Goal: Task Accomplishment & Management: Manage account settings

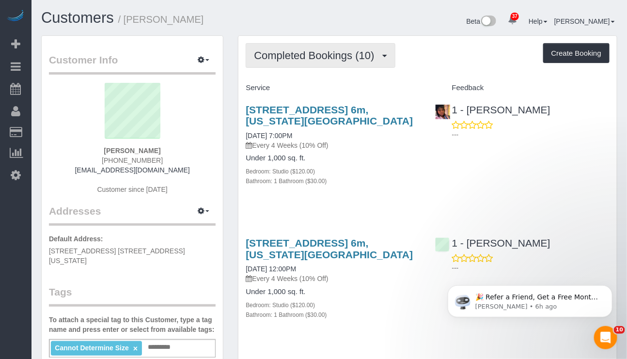
click at [338, 51] on span "Completed Bookings (10)" at bounding box center [316, 55] width 125 height 12
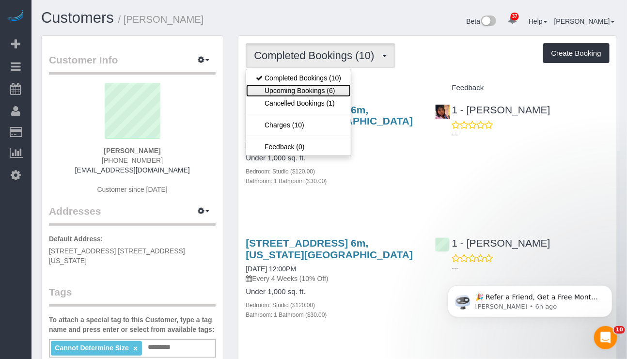
click at [321, 92] on link "Upcoming Bookings (6)" at bounding box center [298, 90] width 105 height 13
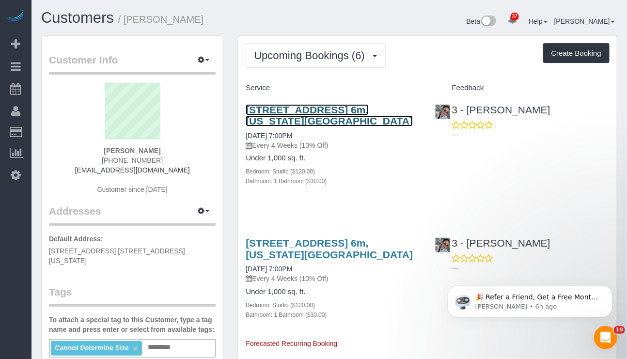
click at [323, 111] on link "210 West 89th Street, Apt. 6m, New York, NY 10024" at bounding box center [329, 115] width 167 height 22
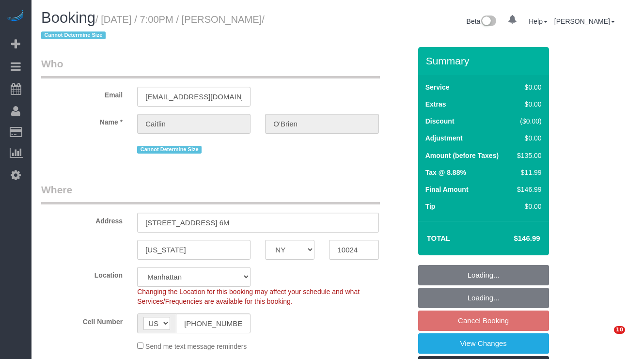
select select "NY"
select select "string:stripe-pm_1Qqee04VGloSiKo7obcjrnBA"
select select "spot12"
select select "number:89"
select select "number:90"
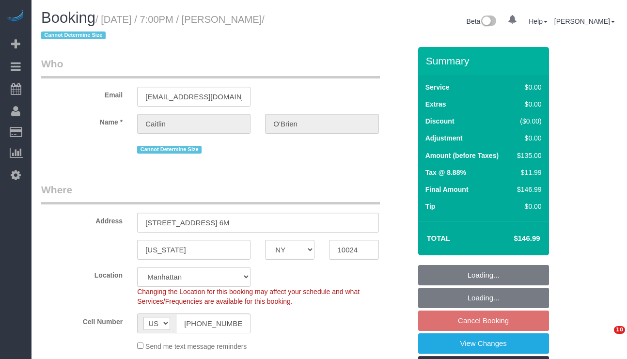
select select "number:15"
select select "number:5"
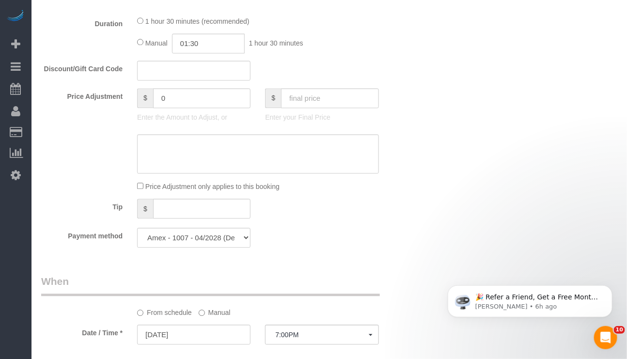
scroll to position [727, 0]
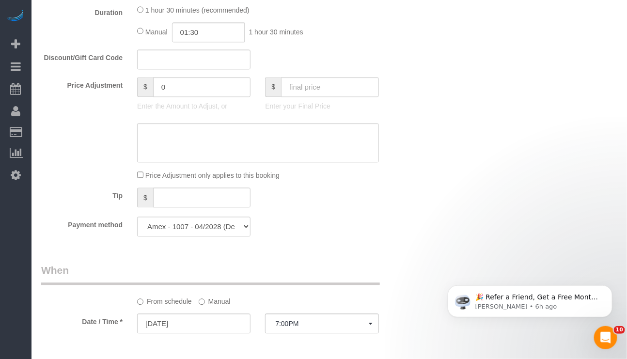
click at [220, 306] on label "Manual" at bounding box center [215, 299] width 32 height 13
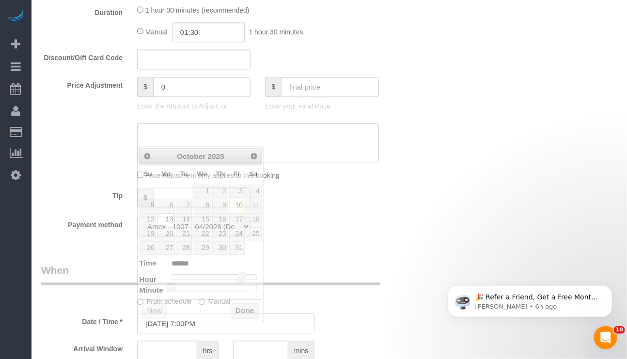
click at [212, 333] on input "[DATE] 7:00PM" at bounding box center [225, 324] width 177 height 20
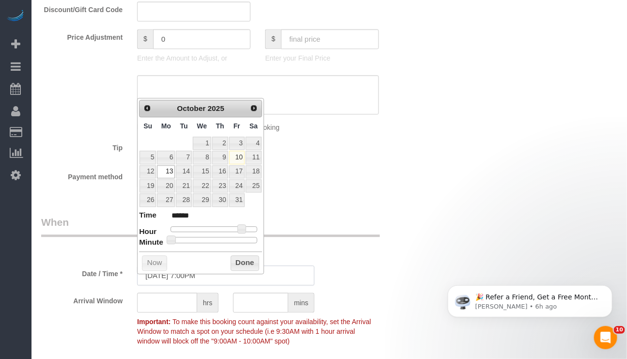
scroll to position [800, 0]
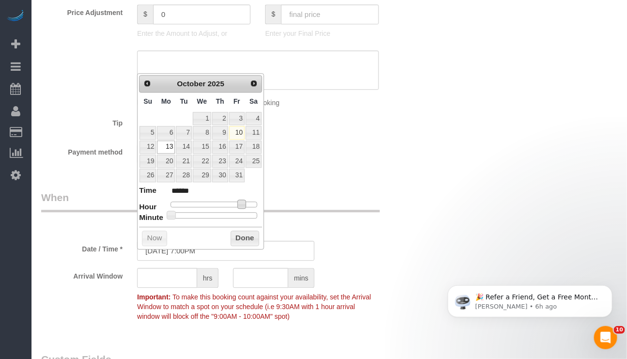
type input "[DATE] 6:00PM"
type input "******"
type input "[DATE] 5:00PM"
type input "******"
type input "[DATE] 4:00PM"
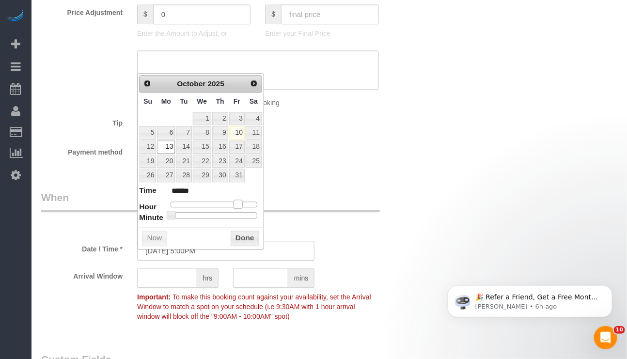
type input "******"
type input "[DATE] 3:00PM"
type input "******"
type input "[DATE] 2:00PM"
type input "******"
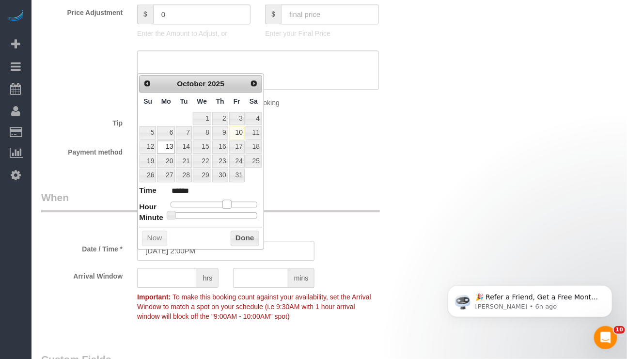
type input "[DATE] 1:00PM"
type input "******"
type input "[DATE] 2:00PM"
type input "******"
type input "[DATE] 3:00PM"
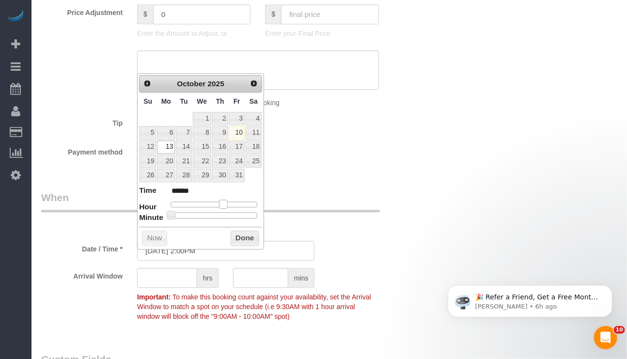
type input "******"
drag, startPoint x: 239, startPoint y: 207, endPoint x: 227, endPoint y: 209, distance: 12.4
click at [227, 208] on span at bounding box center [226, 204] width 9 height 9
click at [241, 240] on button "Done" at bounding box center [245, 239] width 29 height 16
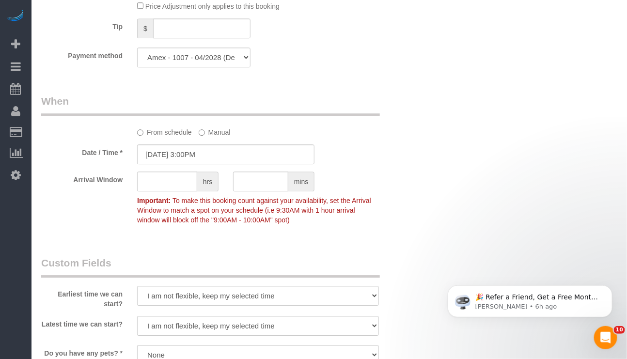
scroll to position [1018, 0]
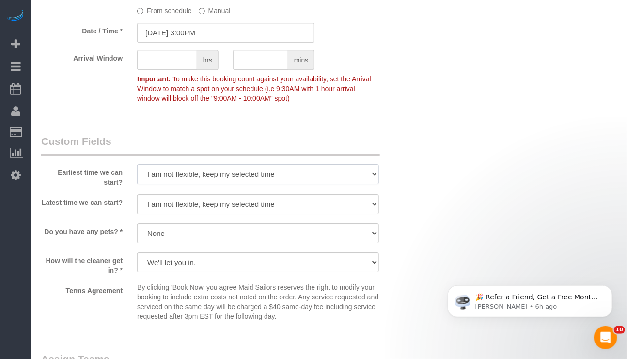
click at [303, 184] on select "I am not flexible, keep my selected time 8:00 AM 9:00 AM 10:00 AM 11:00 AM 12:0…" at bounding box center [257, 174] width 241 height 20
select select "number:61"
click at [137, 176] on select "I am not flexible, keep my selected time 8:00 AM 9:00 AM 10:00 AM 11:00 AM 12:0…" at bounding box center [257, 174] width 241 height 20
click at [328, 214] on select "I am not flexible, keep my selected time 8:00 AM 9:00 AM 10:00 AM 11:00 AM 12:0…" at bounding box center [257, 204] width 241 height 20
select select "number:77"
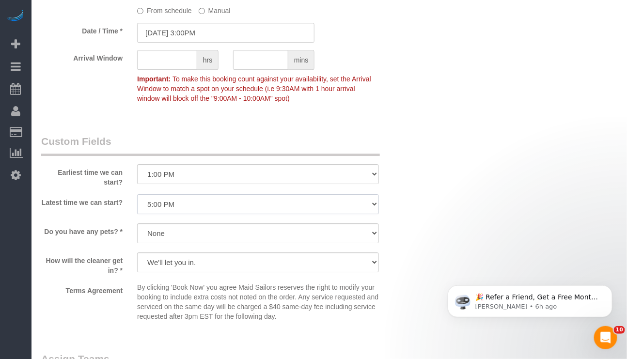
click at [137, 206] on select "I am not flexible, keep my selected time 8:00 AM 9:00 AM 10:00 AM 11:00 AM 12:0…" at bounding box center [257, 204] width 241 height 20
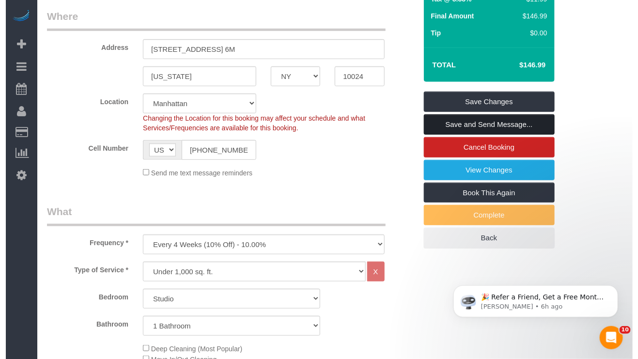
scroll to position [145, 0]
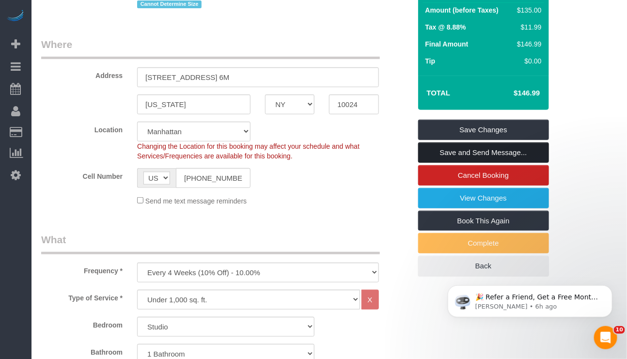
click at [492, 158] on link "Save and Send Message..." at bounding box center [483, 153] width 131 height 20
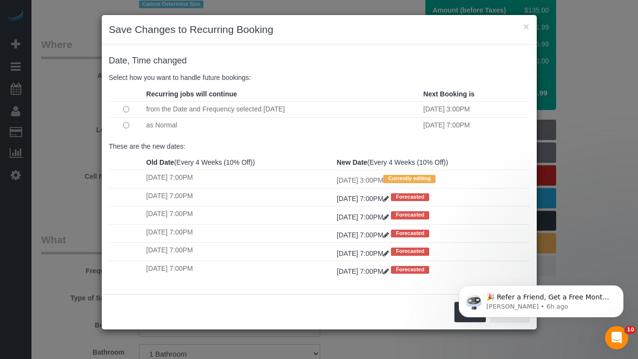
click at [451, 324] on body "🎉 Refer a Friend, Get a Free Month! 🎉 Love Automaid? Share the love! When you r…" at bounding box center [541, 299] width 186 height 60
click at [464, 319] on body "🎉 Refer a Friend, Get a Free Month! 🎉 Love Automaid? Share the love! When you r…" at bounding box center [541, 299] width 186 height 60
click at [621, 287] on icon "Dismiss notification" at bounding box center [620, 287] width 5 height 5
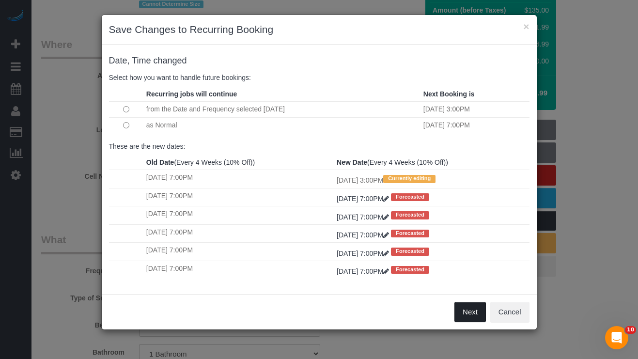
click at [465, 322] on button "Next" at bounding box center [471, 312] width 32 height 20
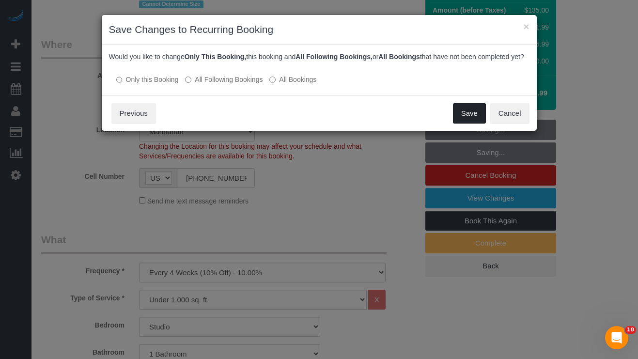
click at [469, 124] on button "Save" at bounding box center [469, 113] width 33 height 20
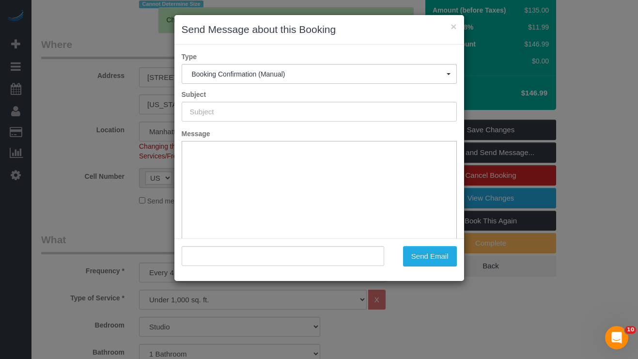
type input "Cleaning Confirmed for [DATE] 3:00pm"
type input ""[PERSON_NAME]" <[EMAIL_ADDRESS][DOMAIN_NAME]>"
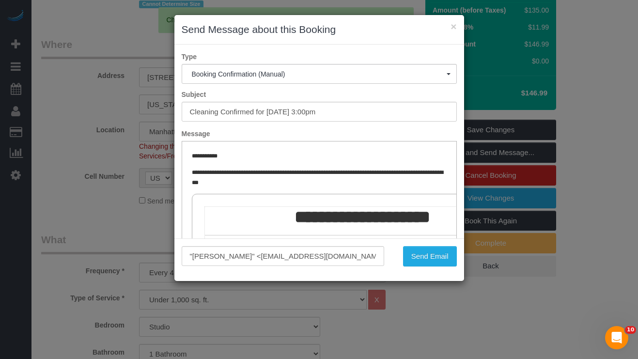
scroll to position [0, 0]
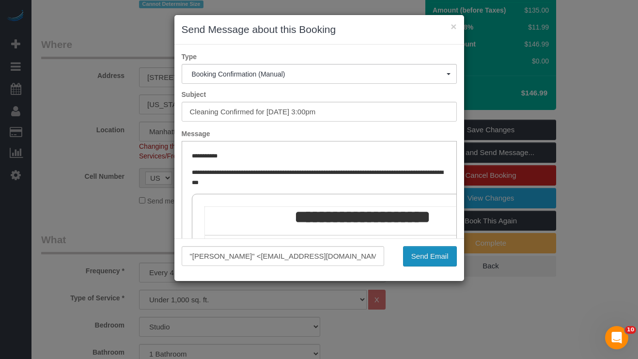
click at [412, 261] on button "Send Email" at bounding box center [430, 256] width 54 height 20
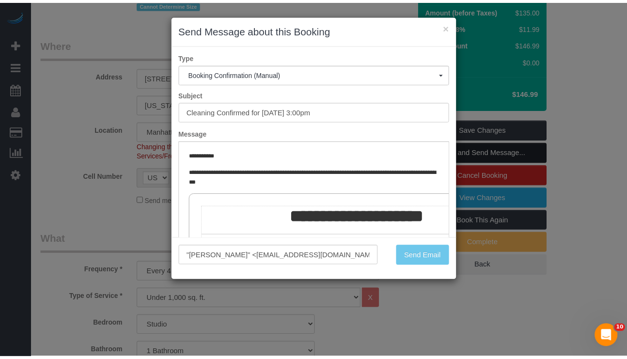
scroll to position [181, 0]
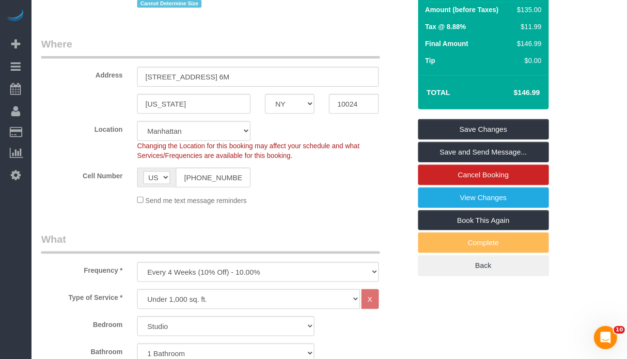
click at [294, 203] on div "Send me text message reminders" at bounding box center [258, 200] width 256 height 11
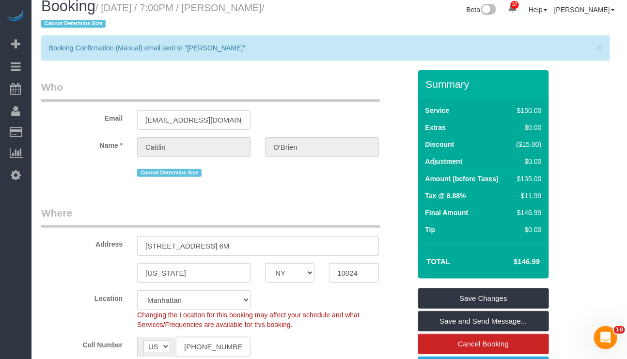
scroll to position [0, 0]
